Goal: Navigation & Orientation: Find specific page/section

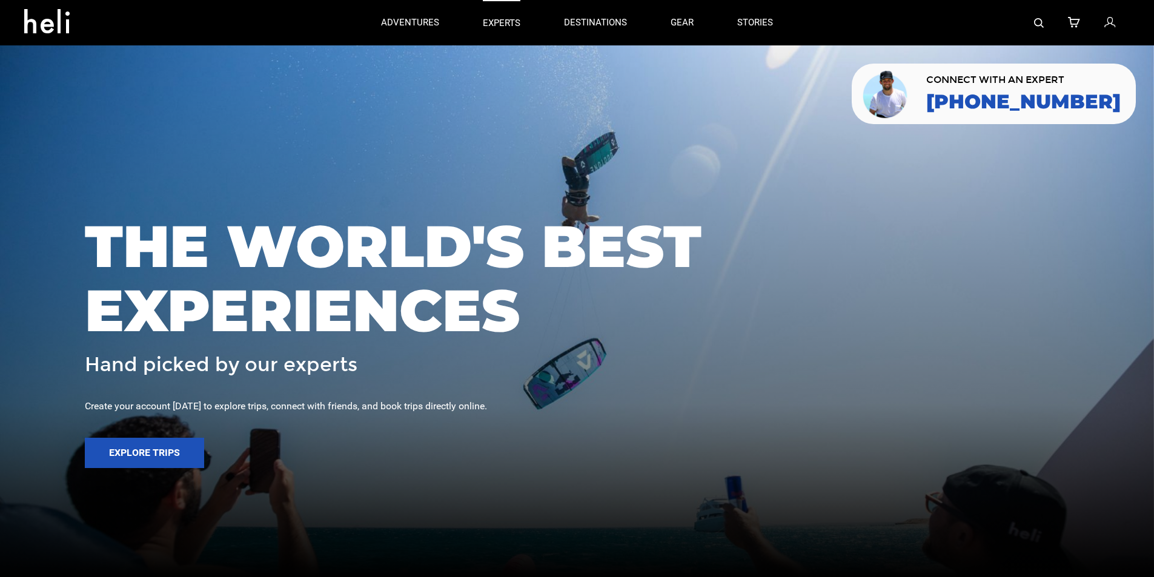
click at [511, 26] on p "experts" at bounding box center [502, 23] width 38 height 13
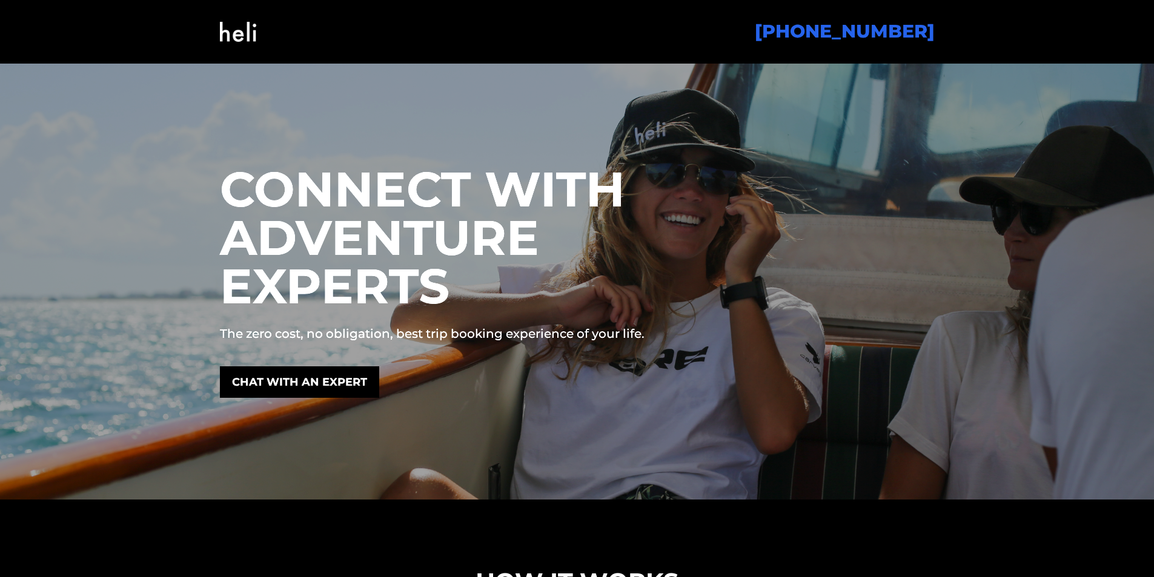
click at [245, 37] on img at bounding box center [238, 31] width 36 height 49
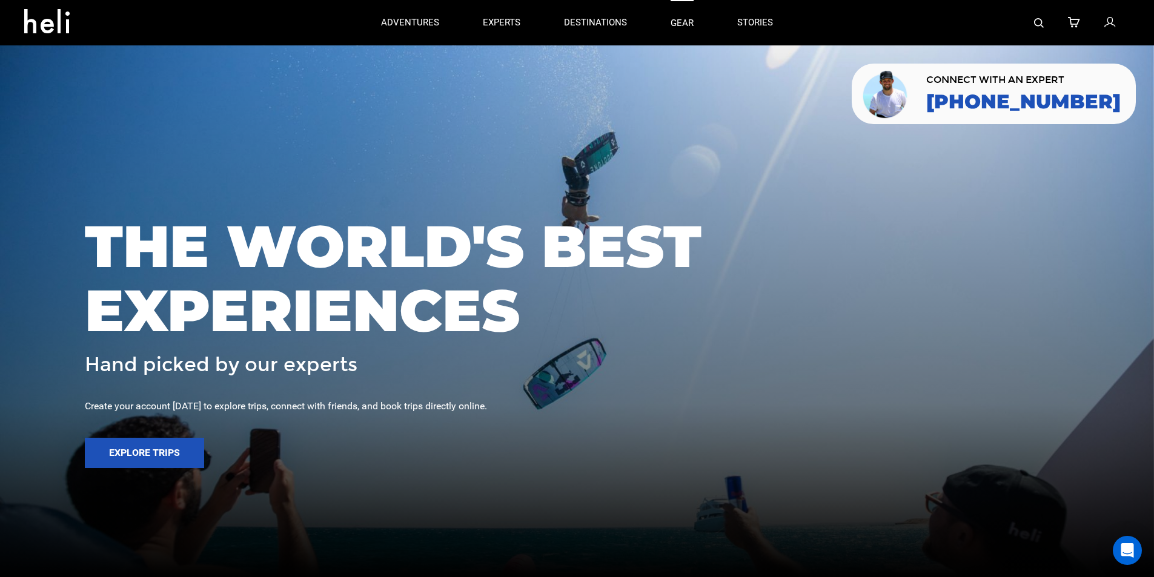
click at [684, 21] on link "gear" at bounding box center [682, 22] width 23 height 45
